Goal: Information Seeking & Learning: Learn about a topic

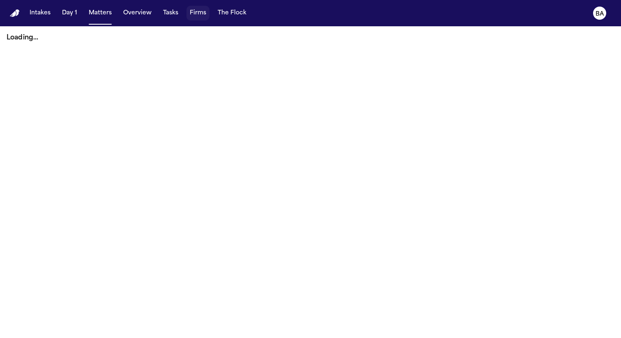
click at [199, 14] on button "Firms" at bounding box center [197, 13] width 23 height 15
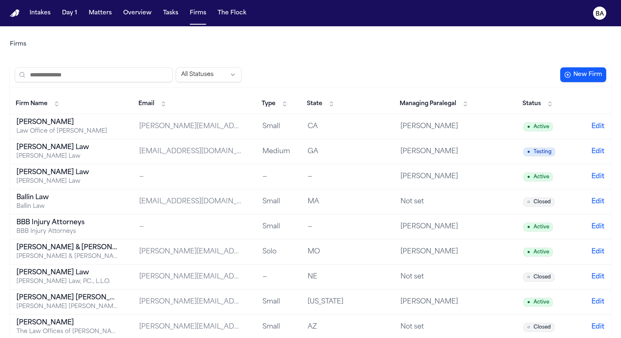
click at [100, 81] on input "search" at bounding box center [94, 74] width 158 height 15
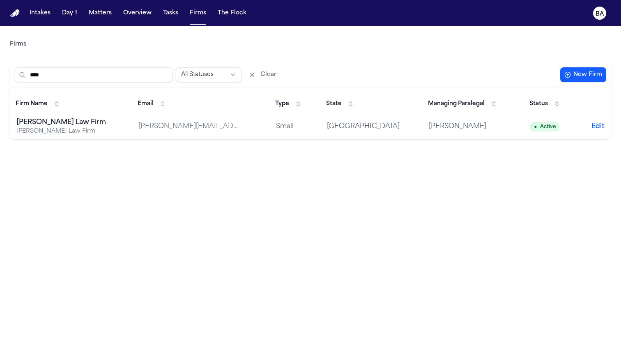
type input "****"
click at [32, 131] on div "[PERSON_NAME] Law Firm" at bounding box center [67, 131] width 103 height 8
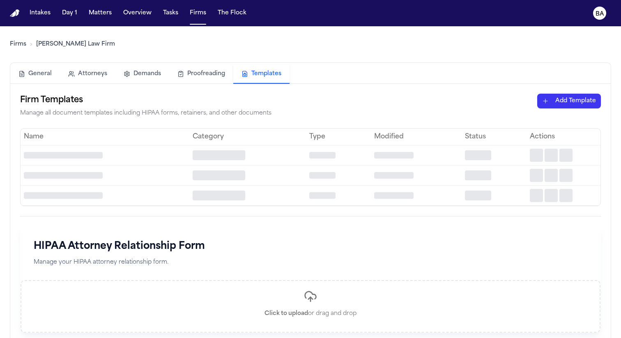
click at [255, 67] on button "Templates" at bounding box center [261, 74] width 56 height 19
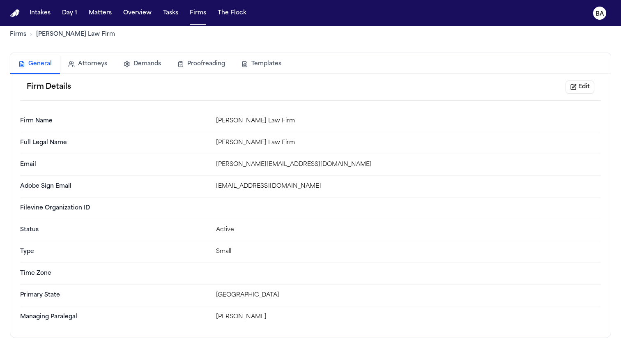
scroll to position [10, 0]
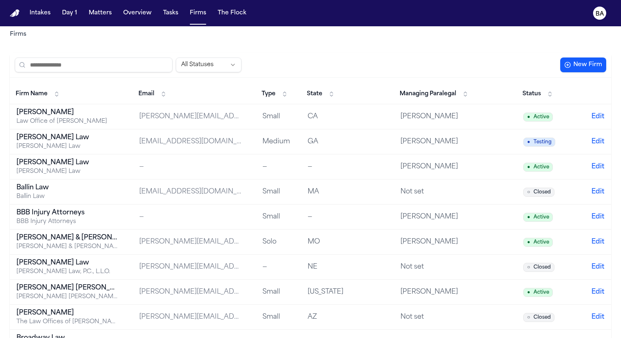
click at [119, 69] on input "search" at bounding box center [94, 64] width 158 height 15
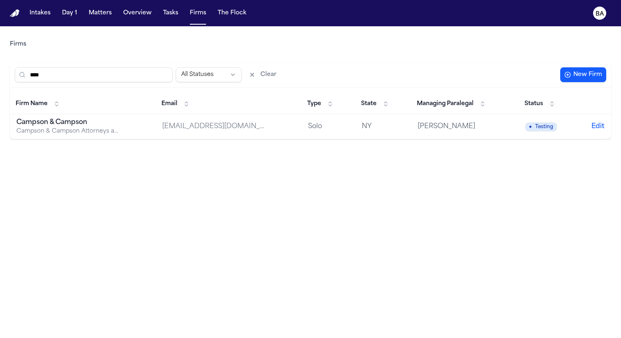
type input "****"
click at [63, 123] on div "Campson & Campson" at bounding box center [67, 122] width 103 height 10
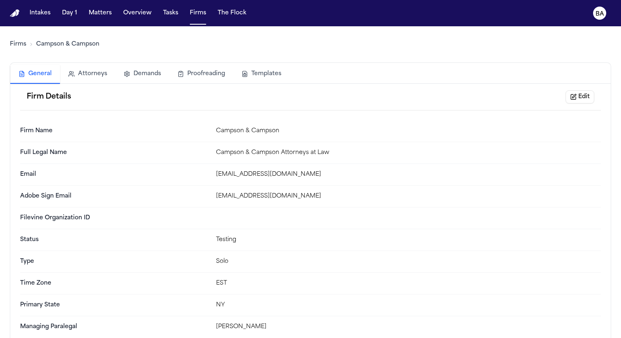
click at [258, 70] on button "Templates" at bounding box center [261, 74] width 56 height 18
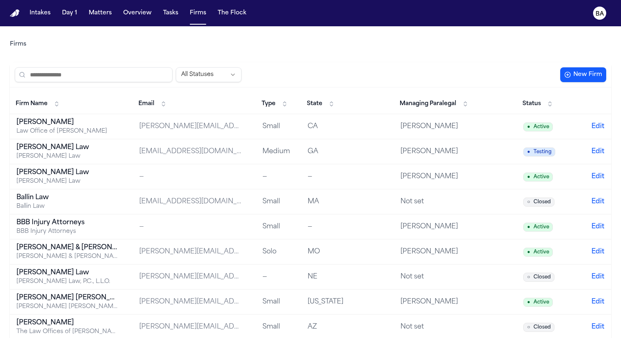
click at [115, 74] on input "search" at bounding box center [94, 74] width 158 height 15
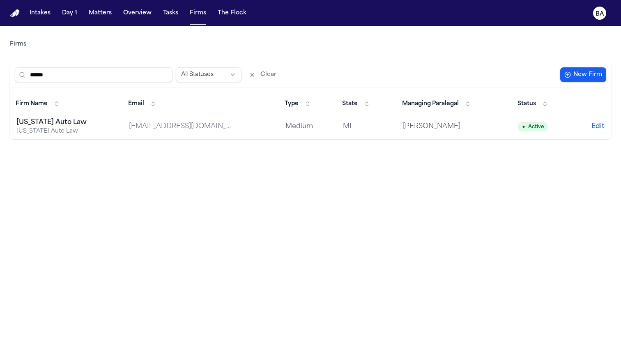
type input "******"
click at [62, 120] on div "[US_STATE] Auto Law" at bounding box center [65, 122] width 99 height 10
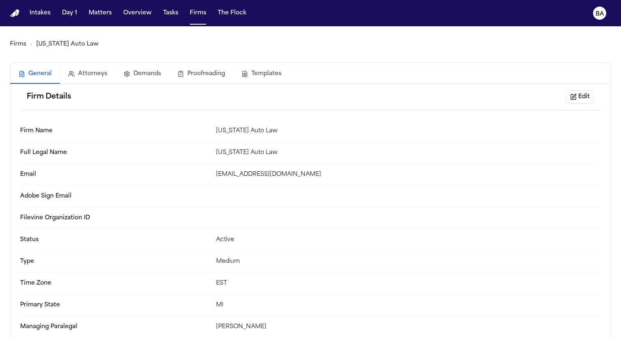
click at [253, 76] on button "Templates" at bounding box center [261, 74] width 56 height 18
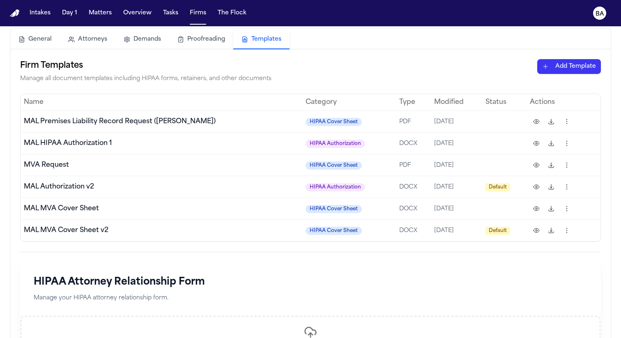
scroll to position [40, 0]
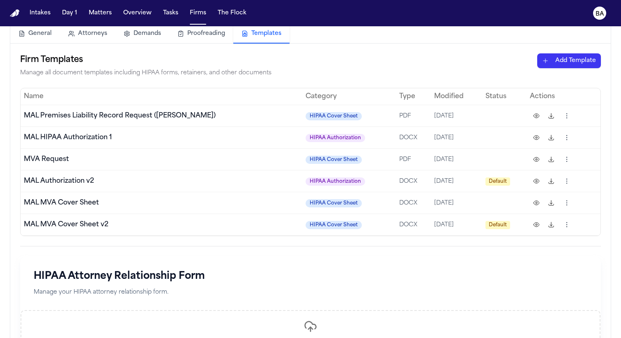
click at [553, 181] on button at bounding box center [551, 181] width 13 height 13
click at [552, 205] on button at bounding box center [551, 202] width 13 height 13
